Goal: Task Accomplishment & Management: Manage account settings

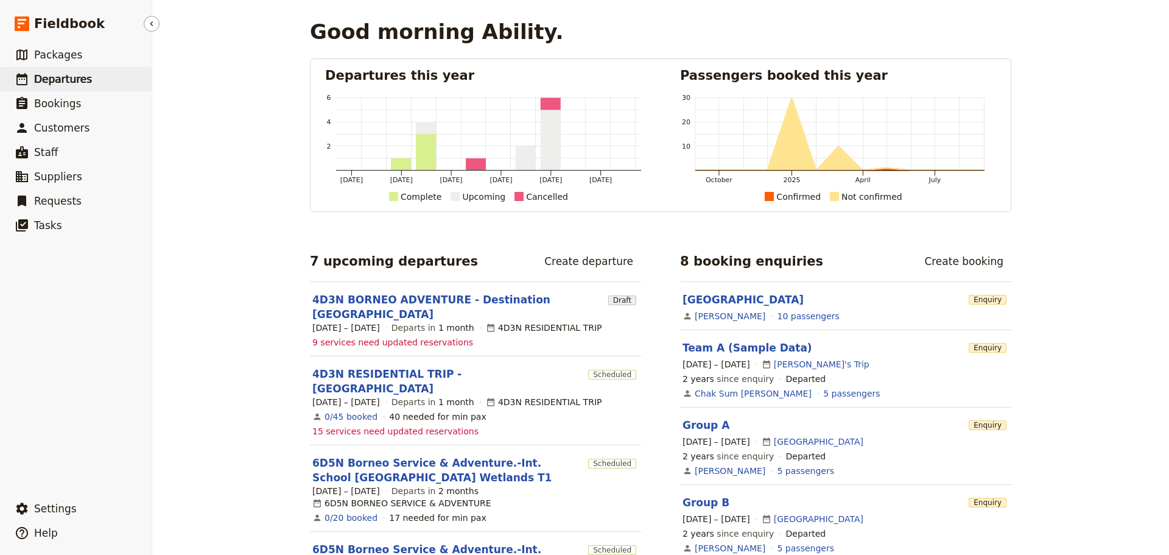
click at [69, 72] on span "Departures" at bounding box center [63, 79] width 58 height 15
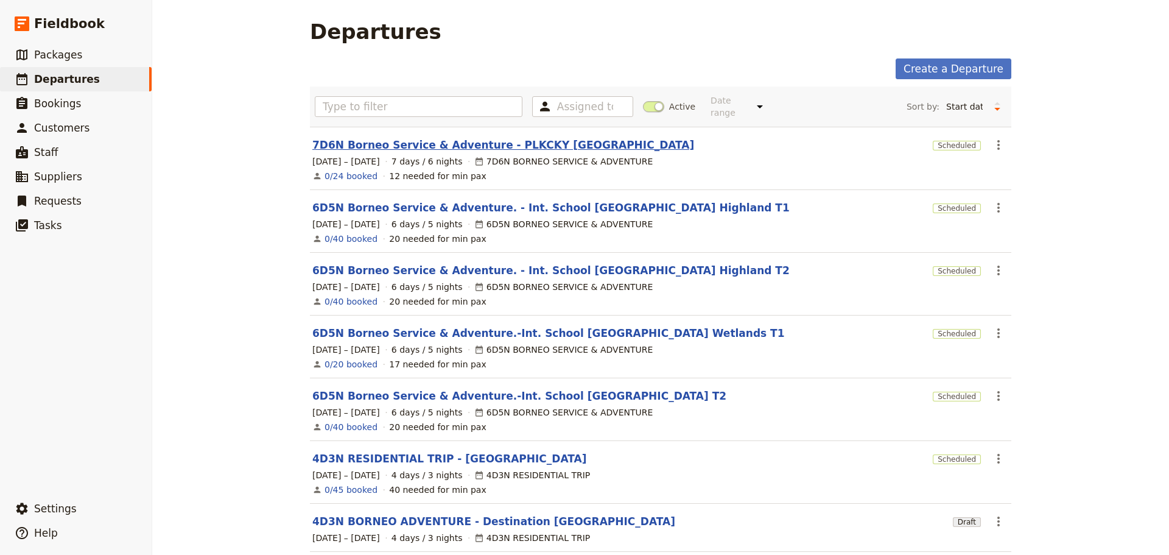
click at [424, 138] on link "7D6N Borneo Service & Adventure - PLKCKY [GEOGRAPHIC_DATA]" at bounding box center [503, 145] width 382 height 15
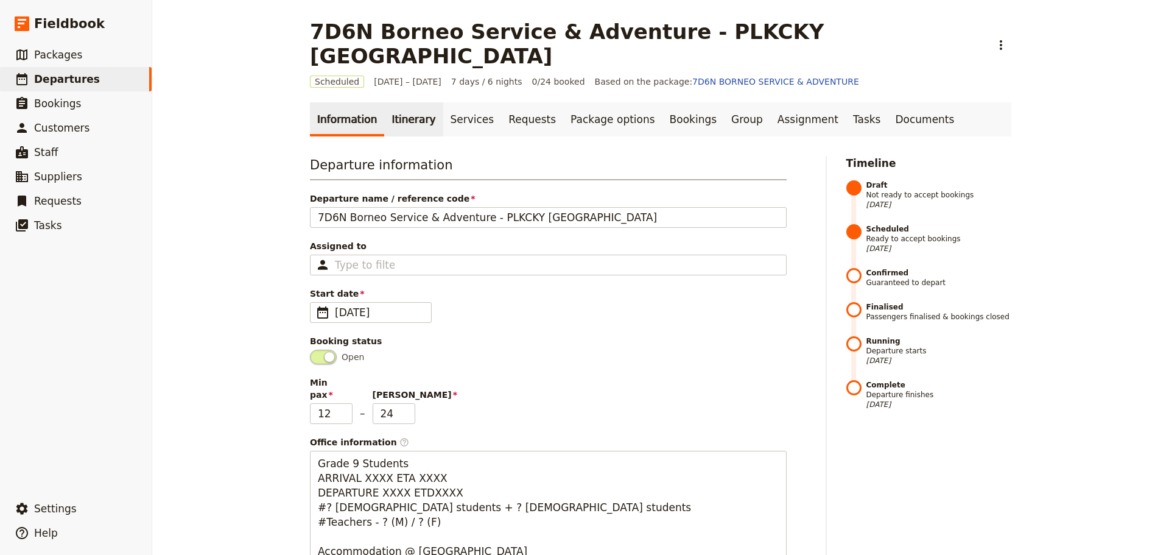
click at [397, 102] on link "Itinerary" at bounding box center [413, 119] width 58 height 34
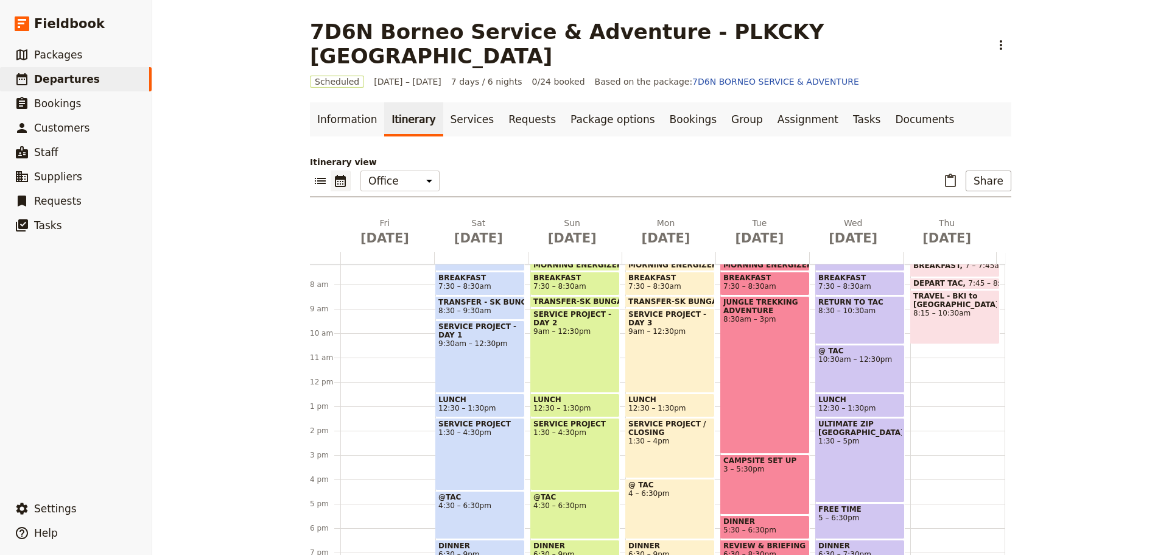
scroll to position [279, 0]
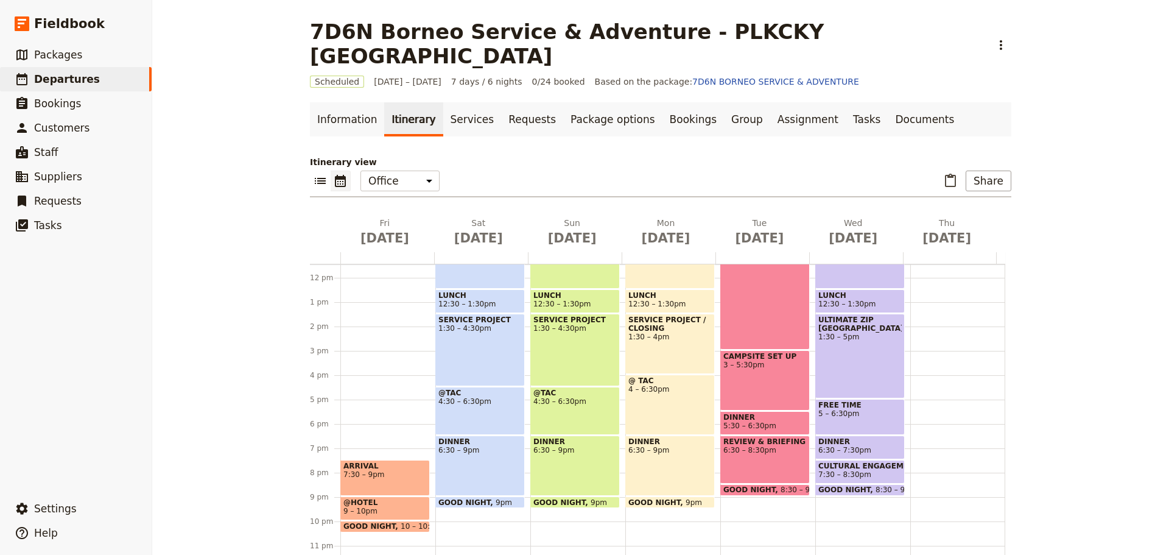
click at [375, 470] on span "7:30 – 9pm" at bounding box center [385, 474] width 83 height 9
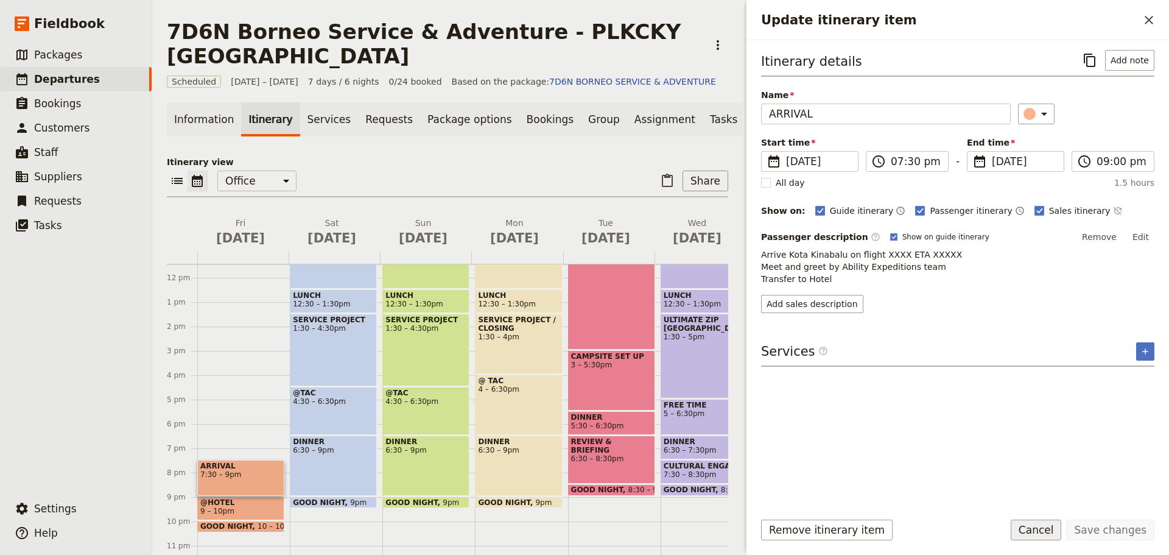
click at [1041, 531] on button "Cancel" at bounding box center [1036, 530] width 51 height 21
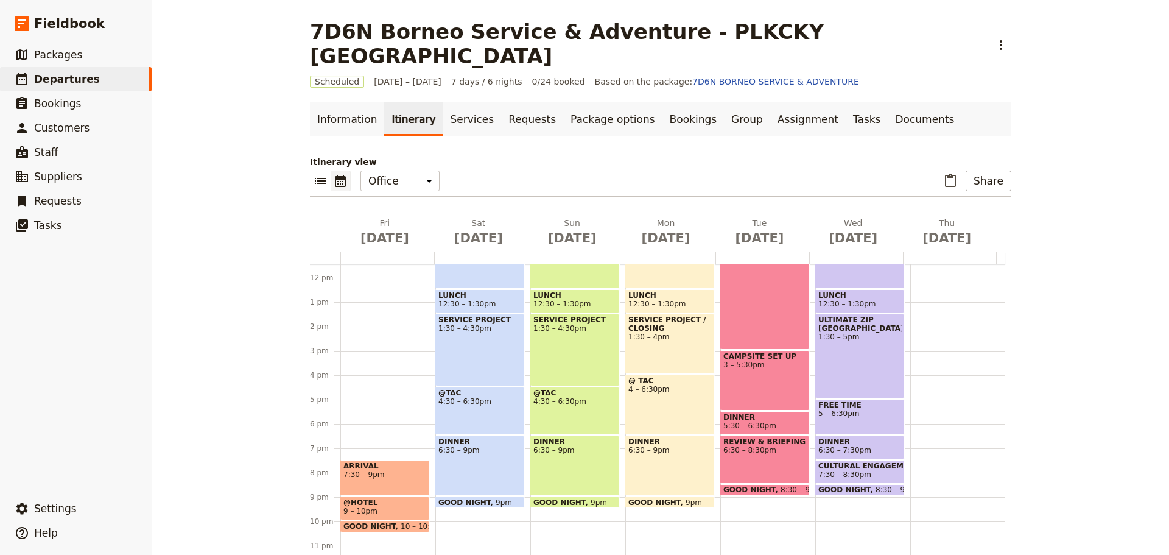
click at [399, 507] on span "9 – 10pm" at bounding box center [385, 511] width 83 height 9
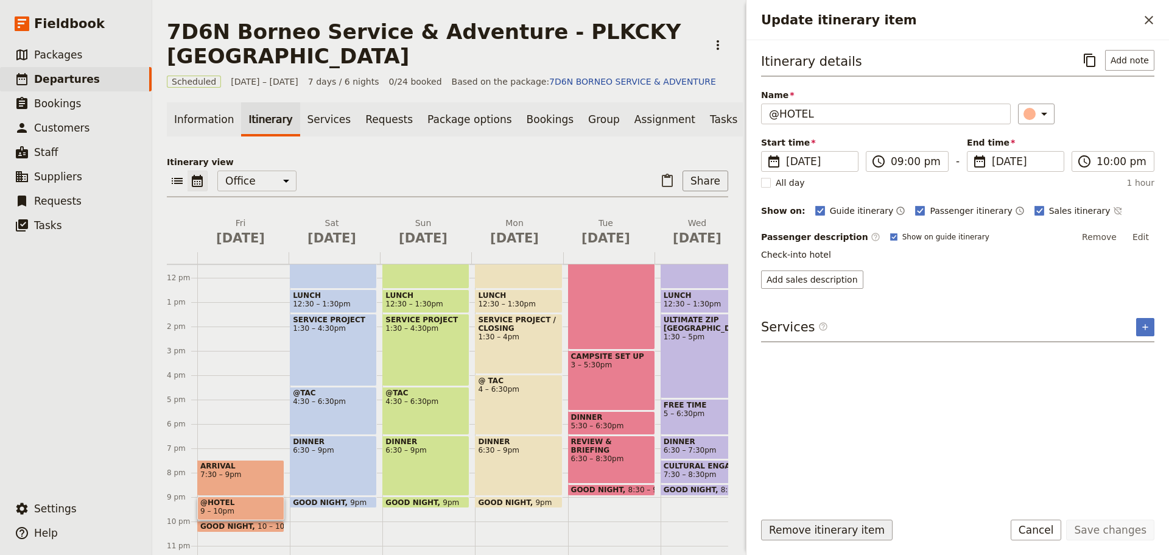
click at [828, 530] on button "Remove itinerary item" at bounding box center [827, 530] width 132 height 21
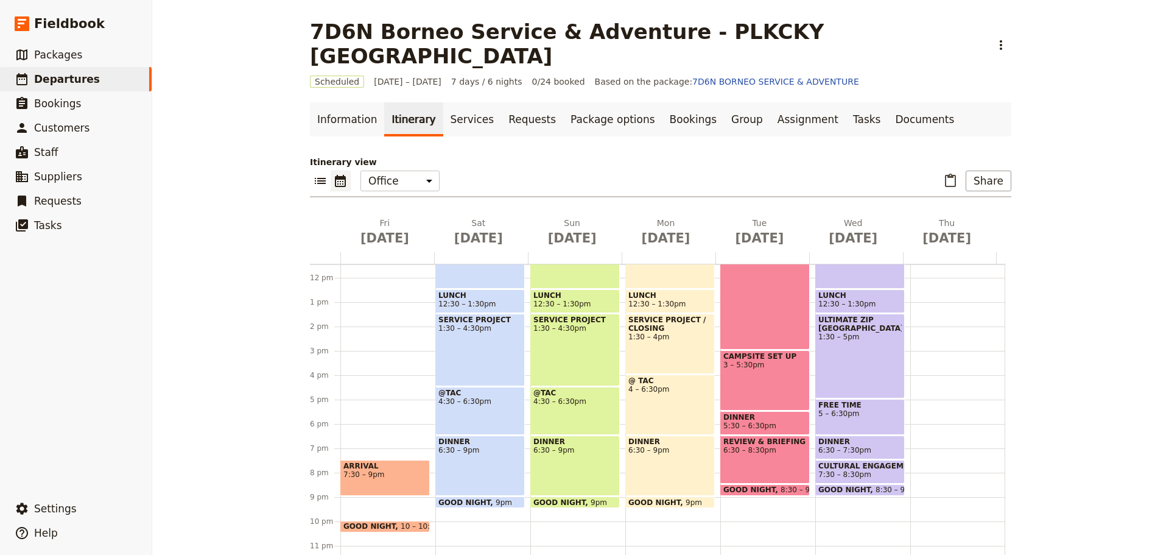
click at [401, 522] on span "10 – 10:30pm" at bounding box center [426, 526] width 51 height 9
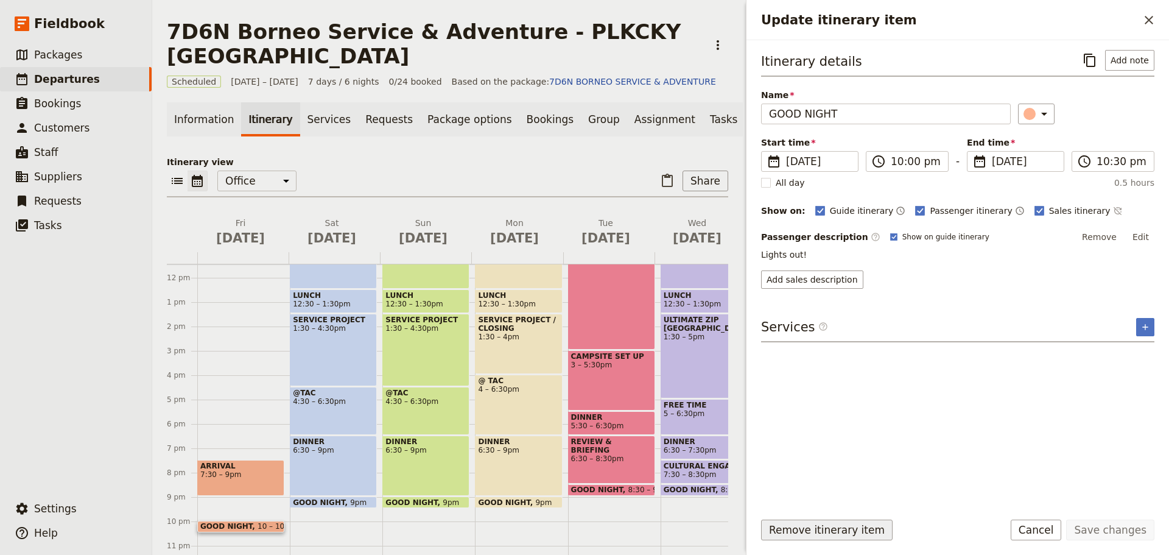
click at [811, 537] on button "Remove itinerary item" at bounding box center [827, 530] width 132 height 21
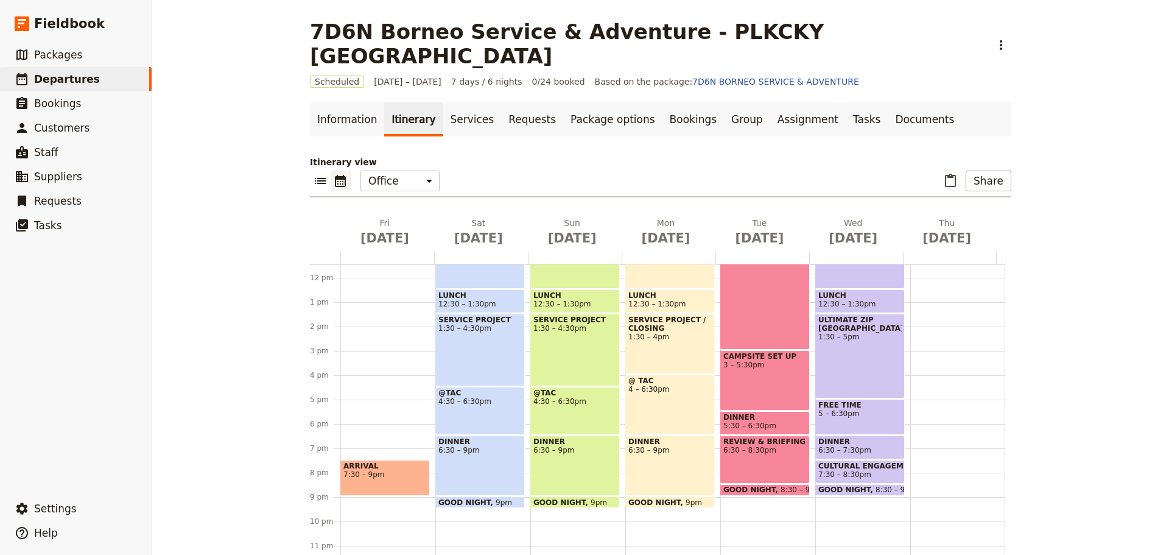
click at [382, 460] on div "ARRIVAL 7:30 – 9pm" at bounding box center [385, 478] width 90 height 36
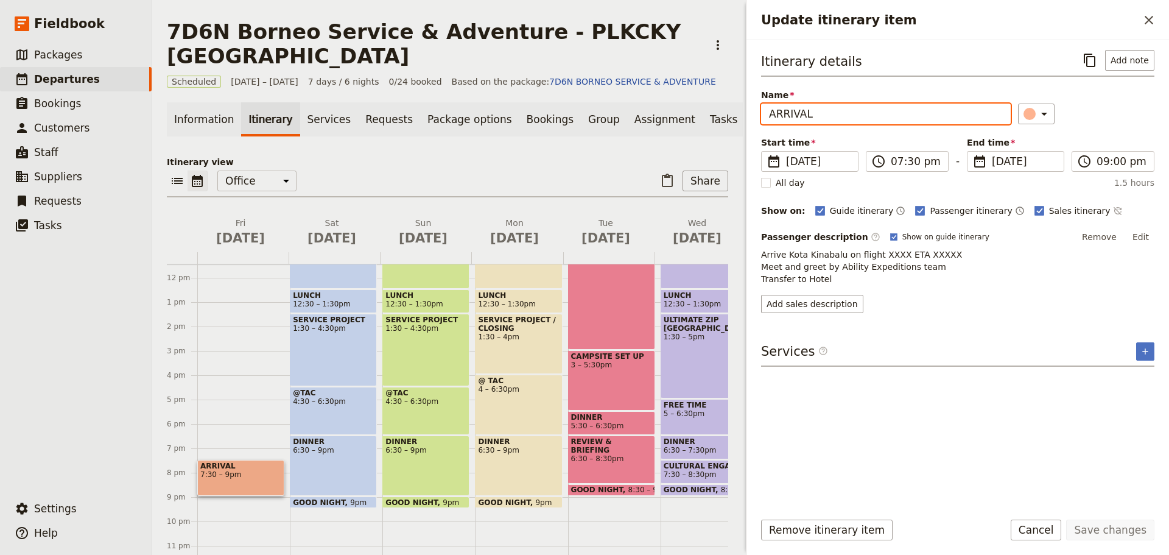
click at [841, 111] on input "ARRIVAL" at bounding box center [886, 114] width 250 height 21
type input "ARRIVAL & OVERNIGHT HOTEL"
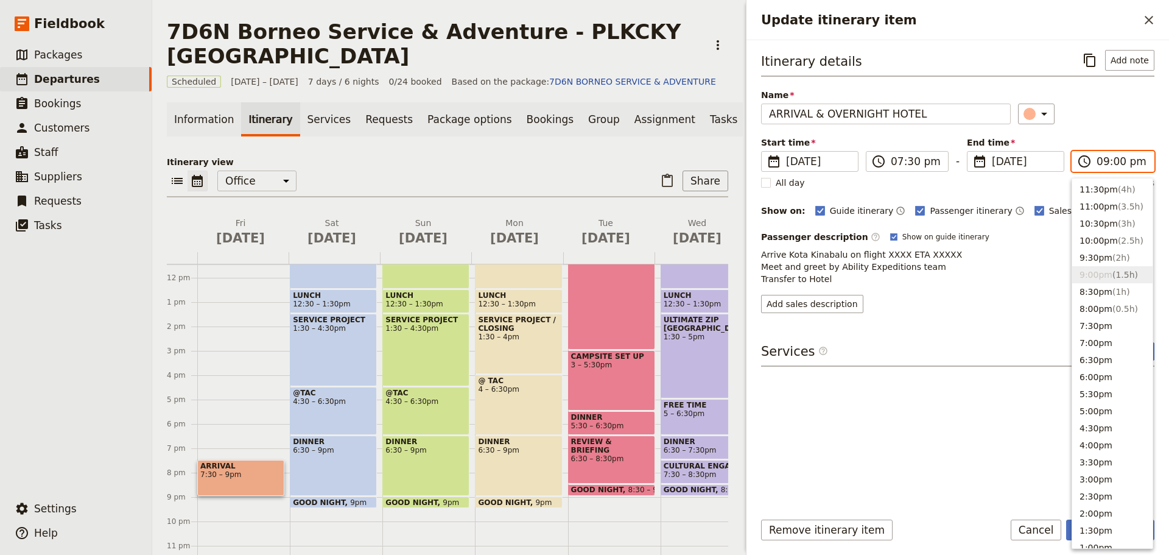
click at [1113, 163] on input "09:00 pm" at bounding box center [1122, 161] width 50 height 15
click at [1108, 226] on button "10:30pm ( 3h )" at bounding box center [1113, 223] width 80 height 17
type input "10:30 pm"
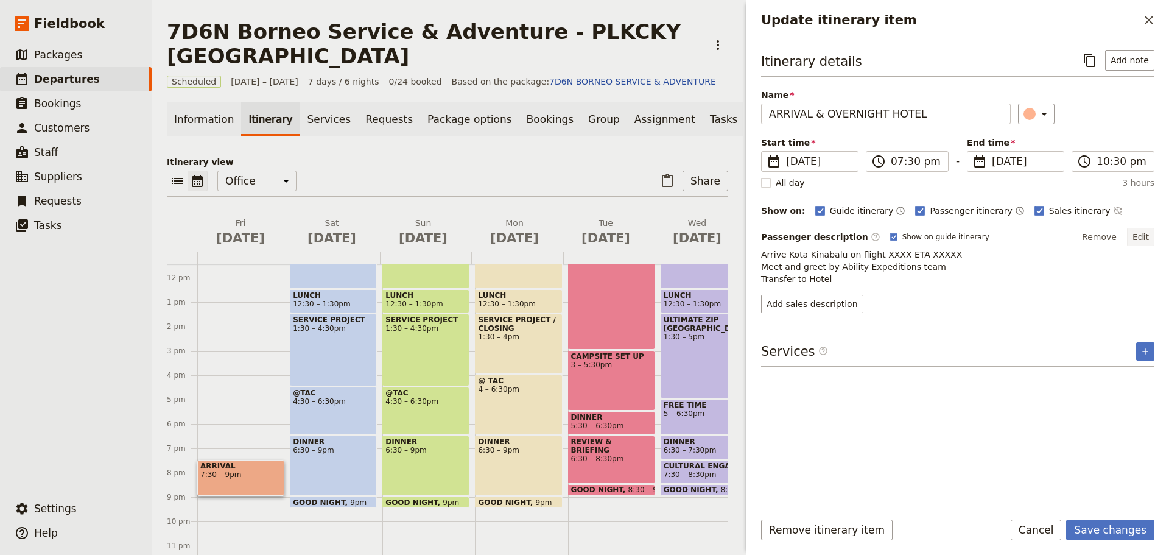
click at [1138, 238] on button "Edit" at bounding box center [1140, 237] width 27 height 18
click at [1143, 239] on button "Edit" at bounding box center [1140, 237] width 27 height 18
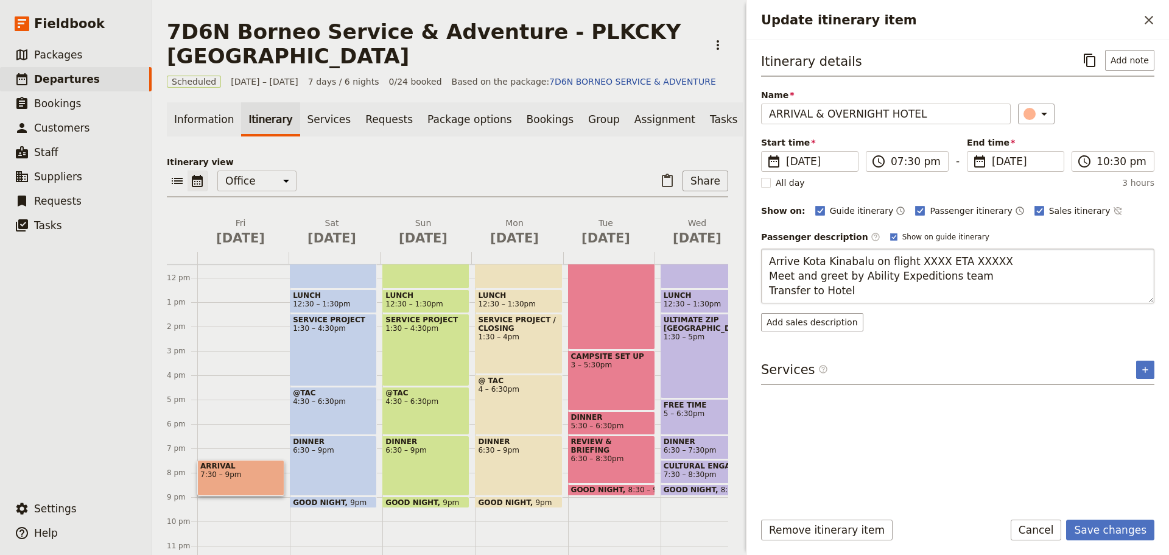
drag, startPoint x: 766, startPoint y: 259, endPoint x: 860, endPoint y: 287, distance: 98.5
click at [860, 287] on textarea "Arrive Kota Kinabalu on flight XXXX ETA XXXXX Meet and greet by Ability Expedit…" at bounding box center [957, 276] width 393 height 55
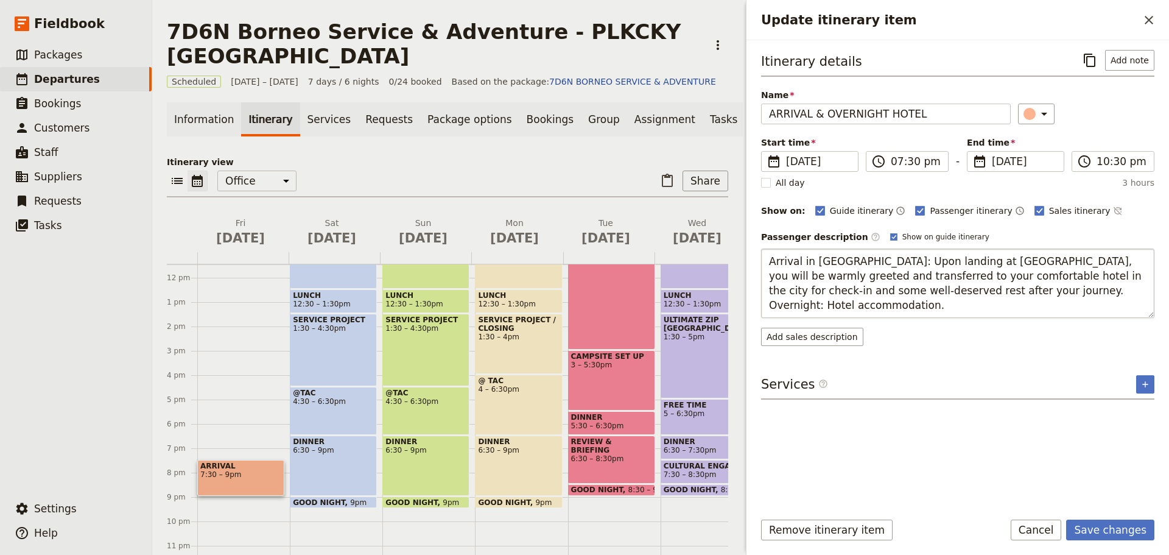
click at [880, 261] on textarea "Arrival in [GEOGRAPHIC_DATA]: Upon landing at [GEOGRAPHIC_DATA], you will be wa…" at bounding box center [957, 283] width 393 height 69
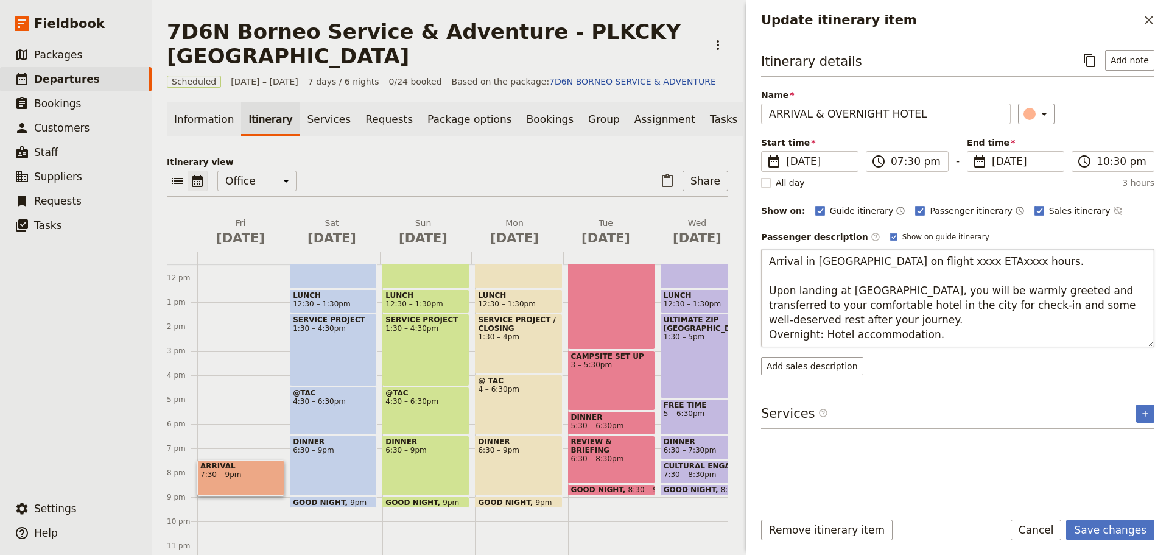
click at [1010, 293] on textarea "Arrival in [GEOGRAPHIC_DATA] on flight xxxx ETAxxxx hours. Upon landing at [GEO…" at bounding box center [957, 298] width 393 height 99
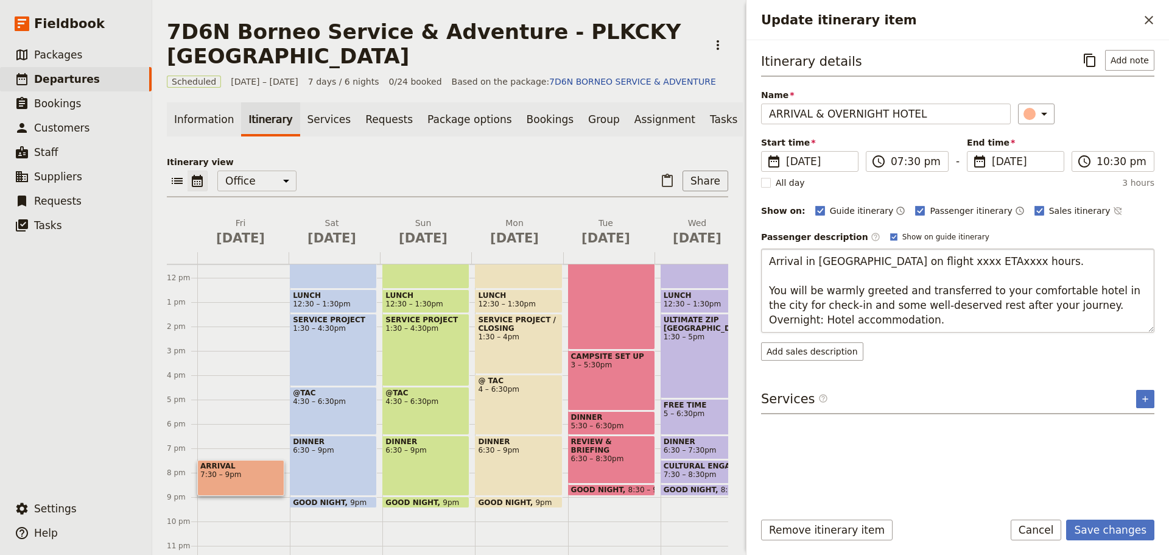
click at [1052, 304] on textarea "Arrival in [GEOGRAPHIC_DATA] on flight xxxx ETAxxxx hours. You will be warmly g…" at bounding box center [957, 291] width 393 height 84
type textarea "Arrival in [GEOGRAPHIC_DATA] on flight xxxx ETAxxxx hours. You will be warmly g…"
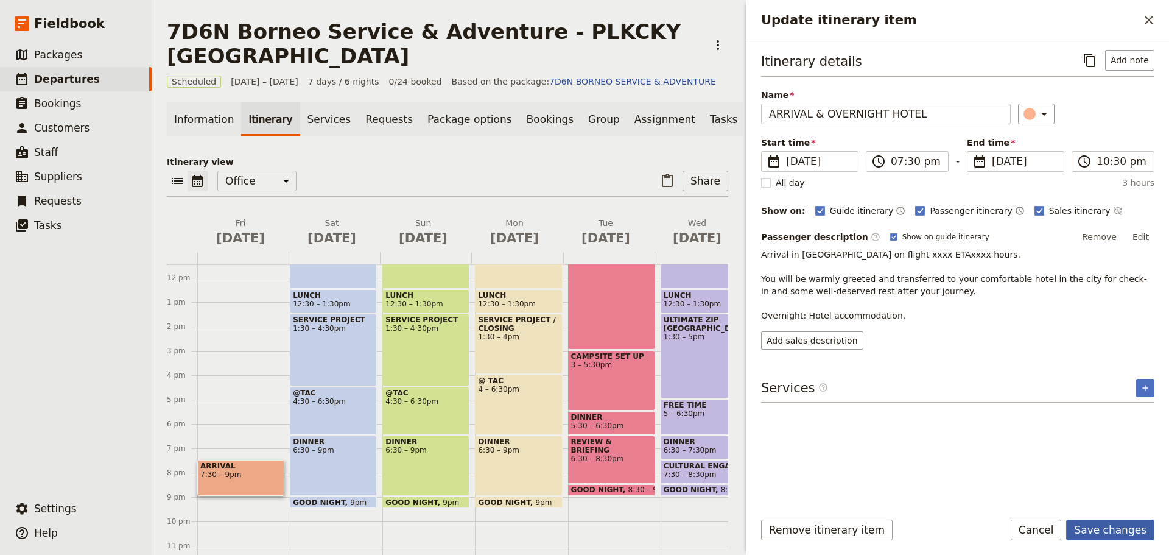
click at [1098, 526] on button "Save changes" at bounding box center [1111, 530] width 88 height 21
